Goal: Task Accomplishment & Management: Manage account settings

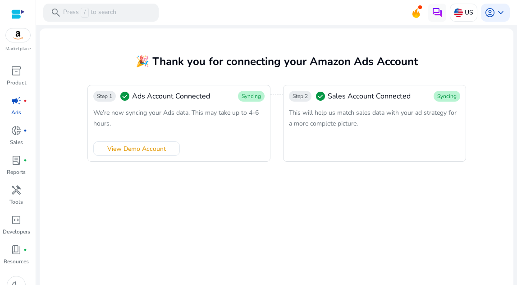
scroll to position [9, 0]
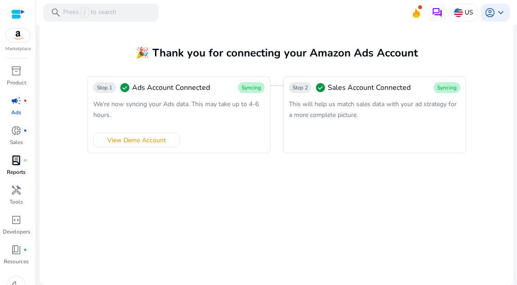
click at [15, 161] on span "lab_profile" at bounding box center [16, 160] width 11 height 11
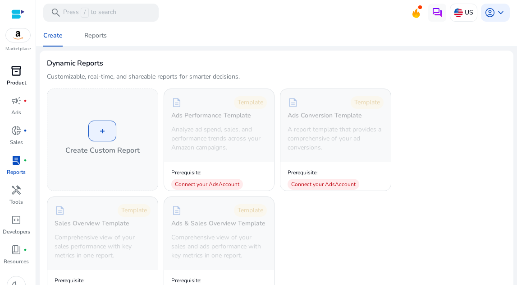
click at [19, 75] on span "inventory_2" at bounding box center [16, 70] width 11 height 11
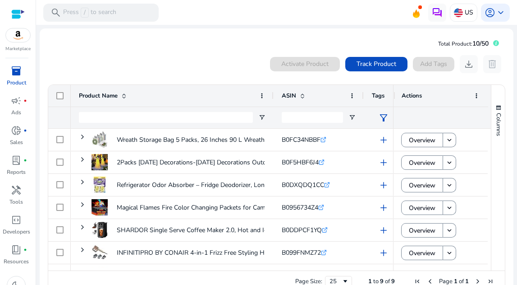
click at [207, 57] on div "0 products selected Activate Product Track Product Add Tags download delete" at bounding box center [276, 64] width 459 height 18
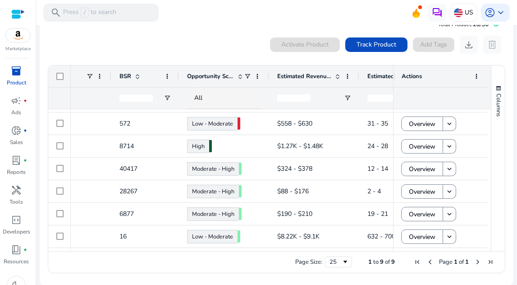
click at [212, 76] on span "Opportunity Score" at bounding box center [210, 76] width 47 height 8
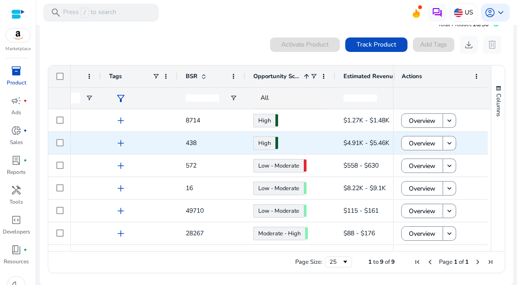
scroll to position [0, 238]
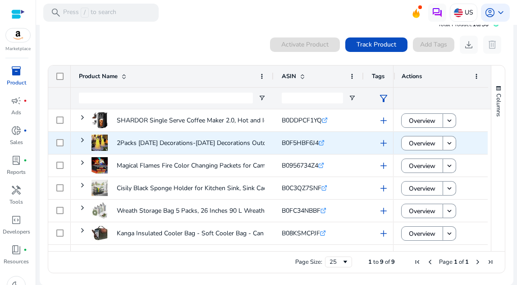
click at [324, 142] on icon ".st0{fill:#2c8af8}" at bounding box center [322, 143] width 6 height 6
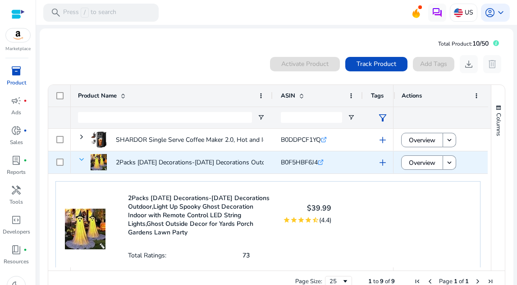
click at [83, 161] on span at bounding box center [81, 159] width 7 height 7
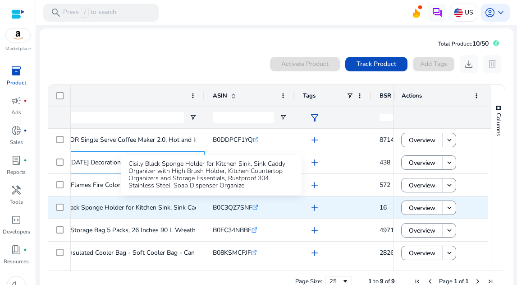
scroll to position [0, 83]
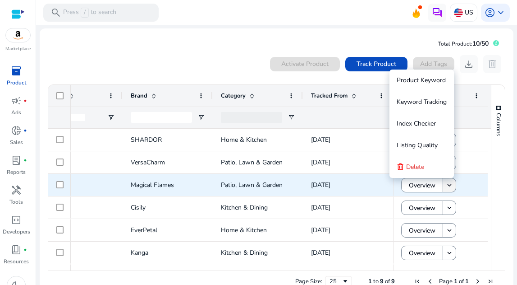
click at [449, 188] on mat-icon "keyboard_arrow_down" at bounding box center [450, 185] width 8 height 8
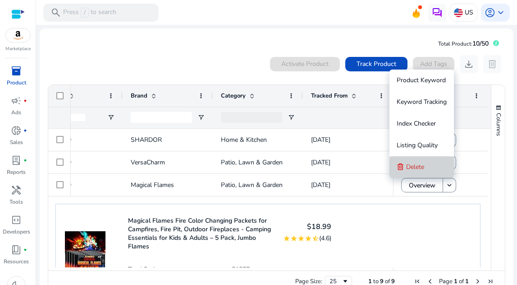
click at [420, 170] on span "Delete" at bounding box center [415, 166] width 18 height 9
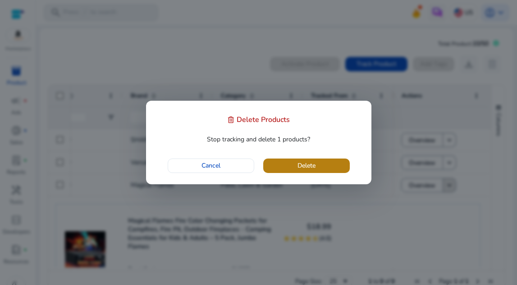
click at [330, 173] on span "button" at bounding box center [306, 166] width 87 height 22
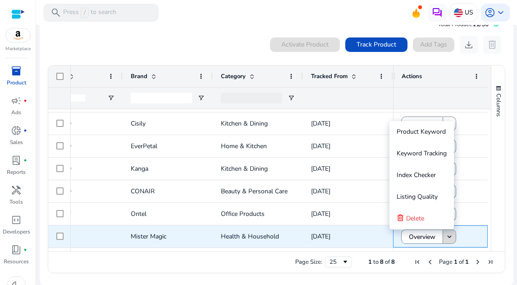
click at [447, 237] on mat-icon "keyboard_arrow_down" at bounding box center [450, 236] width 8 height 8
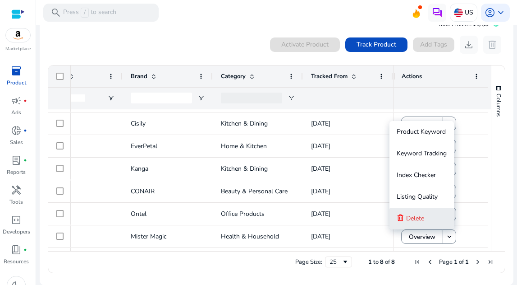
click at [417, 221] on span "Delete" at bounding box center [415, 218] width 18 height 9
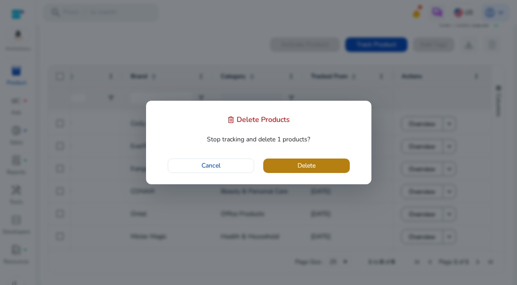
click at [334, 170] on span "button" at bounding box center [306, 166] width 87 height 22
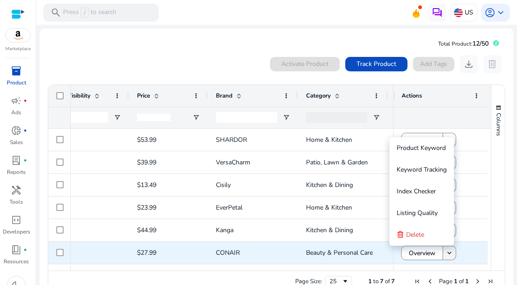
click at [447, 254] on mat-icon "keyboard_arrow_down" at bounding box center [450, 253] width 8 height 8
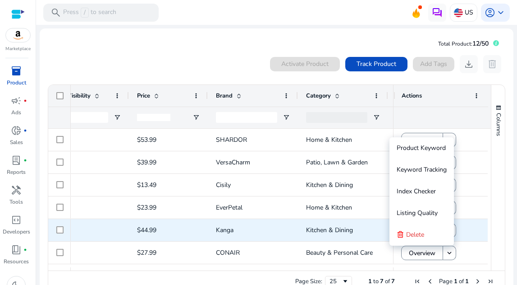
click at [418, 238] on span "Overview" at bounding box center [422, 230] width 27 height 18
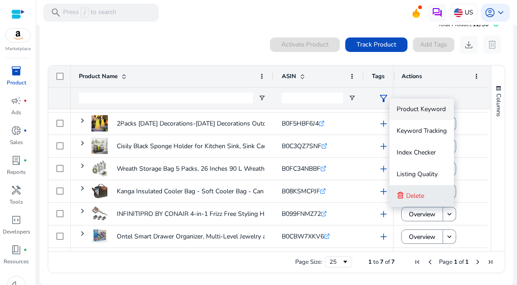
click at [419, 198] on span "Delete" at bounding box center [415, 195] width 18 height 9
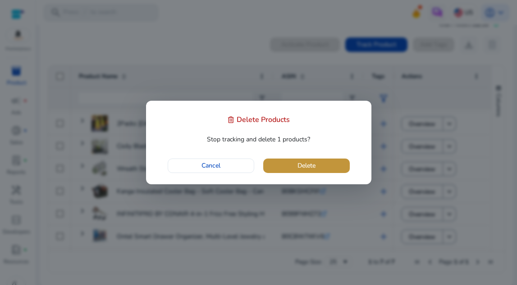
click at [337, 166] on span "button" at bounding box center [306, 166] width 87 height 22
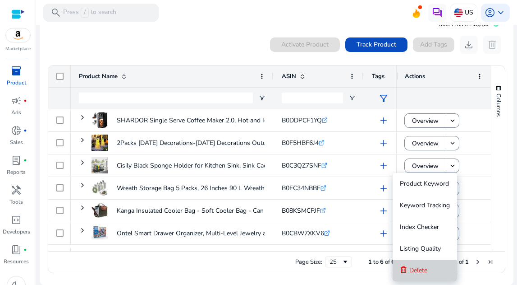
click at [426, 267] on span "Delete" at bounding box center [419, 270] width 18 height 9
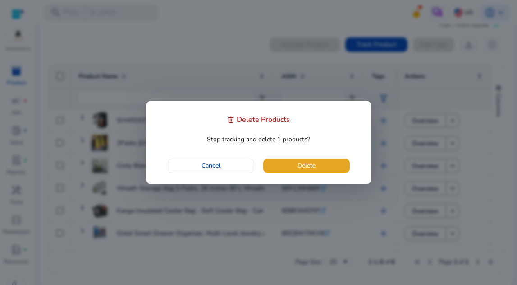
click at [340, 164] on span "button" at bounding box center [306, 166] width 87 height 22
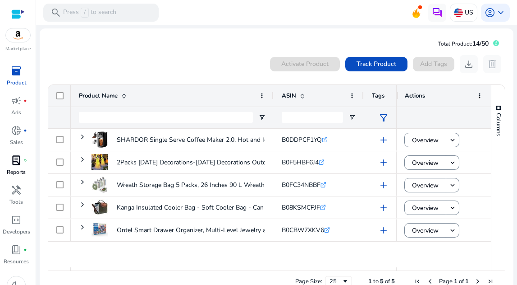
click at [14, 163] on span "lab_profile" at bounding box center [16, 160] width 11 height 11
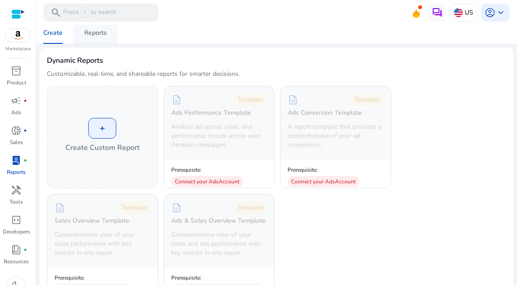
click at [94, 40] on span "Reports" at bounding box center [95, 33] width 23 height 22
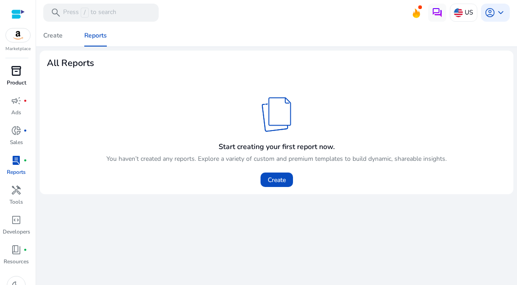
click at [18, 67] on span "inventory_2" at bounding box center [16, 70] width 11 height 11
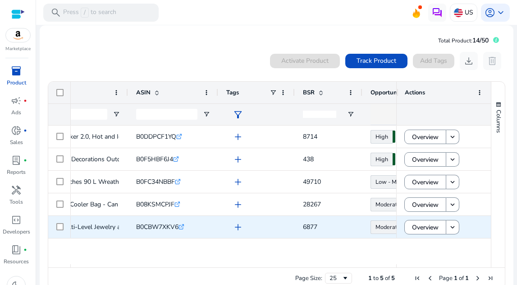
scroll to position [0, 196]
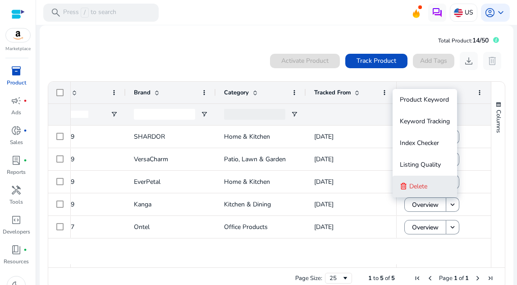
click at [420, 188] on span "Delete" at bounding box center [419, 186] width 18 height 9
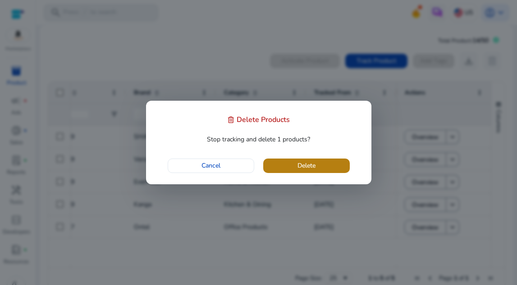
click at [332, 166] on span "button" at bounding box center [306, 166] width 87 height 22
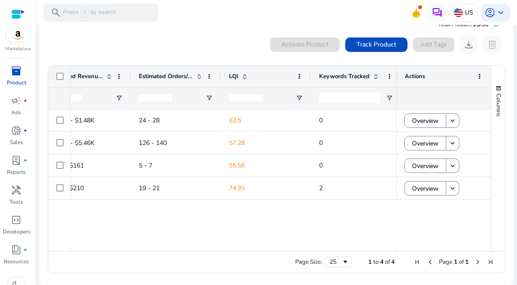
click at [235, 76] on span "LQI" at bounding box center [233, 76] width 9 height 8
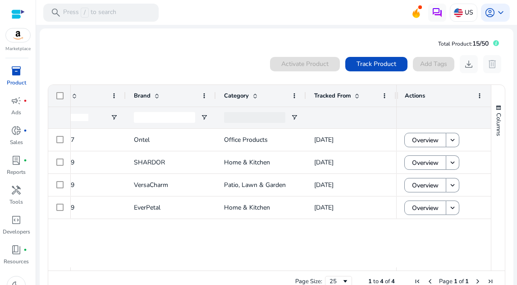
click at [12, 13] on div at bounding box center [18, 14] width 14 height 10
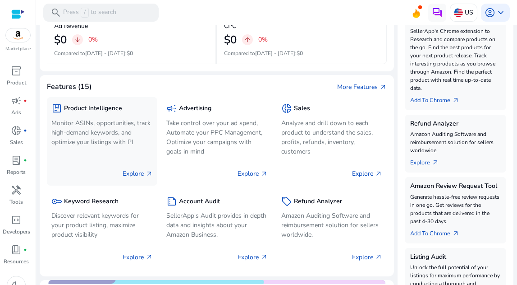
click at [111, 109] on h5 "Product Intelligence" at bounding box center [93, 109] width 58 height 8
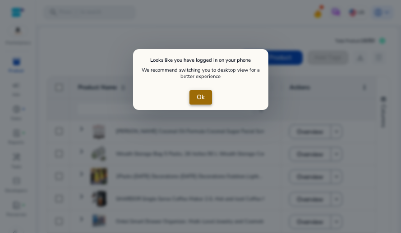
click at [198, 99] on span "Ok" at bounding box center [201, 96] width 8 height 9
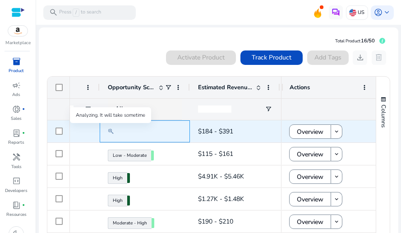
click at [111, 130] on mat-icon at bounding box center [111, 131] width 6 height 9
